Goal: Transaction & Acquisition: Subscribe to service/newsletter

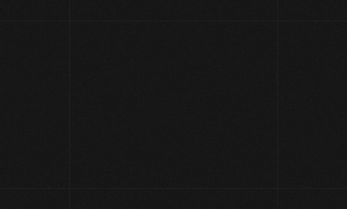
scroll to position [31, 0]
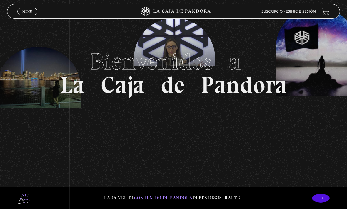
click at [305, 11] on link "Inicie sesión" at bounding box center [303, 12] width 26 height 4
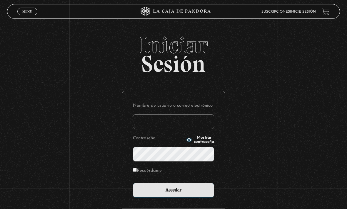
click at [167, 123] on input "Nombre de usuario o correo electrónico" at bounding box center [173, 122] width 81 height 15
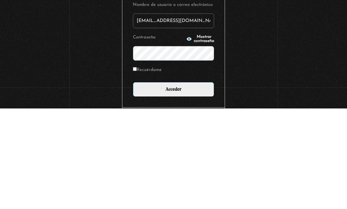
type input "erika_rc74@hotmail.com"
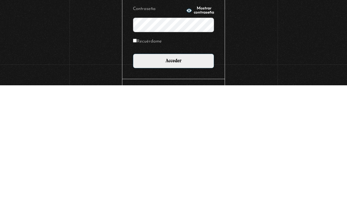
click at [183, 178] on input "Acceder" at bounding box center [173, 185] width 81 height 15
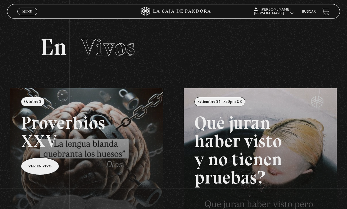
click at [25, 15] on span "Cerrar" at bounding box center [28, 17] width 14 height 4
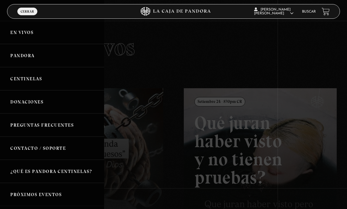
click at [273, 70] on link "Mi cuenta" at bounding box center [274, 64] width 43 height 15
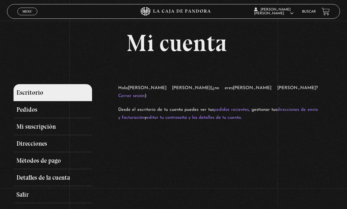
click at [47, 128] on link "Mi suscripción" at bounding box center [53, 126] width 78 height 17
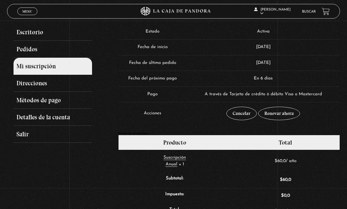
scroll to position [56, 0]
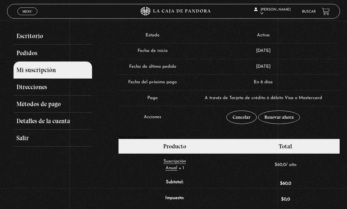
click at [284, 120] on link "Renovar ahora" at bounding box center [279, 118] width 42 height 14
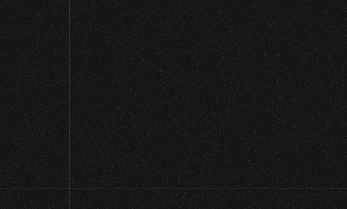
select select "NL"
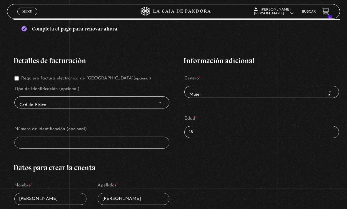
scroll to position [94, 0]
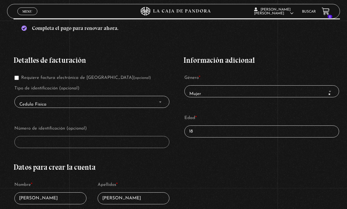
click at [218, 134] on input "18" at bounding box center [261, 132] width 155 height 12
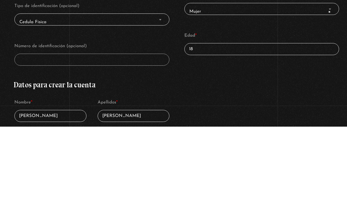
type input "1"
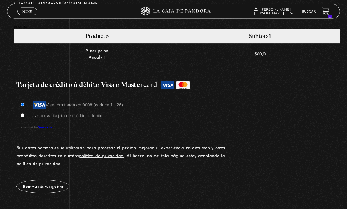
scroll to position [450, 0]
type input "51"
click at [50, 192] on button "Renovar suscripción" at bounding box center [42, 187] width 53 height 14
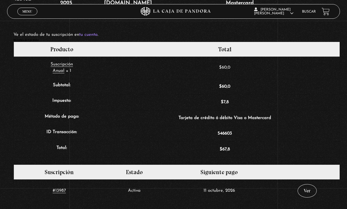
scroll to position [157, 0]
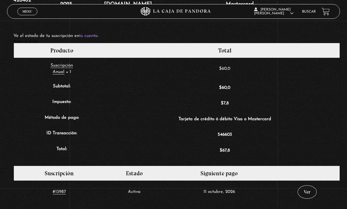
click at [268, 85] on link "Salir" at bounding box center [274, 79] width 43 height 15
